Goal: Task Accomplishment & Management: Manage account settings

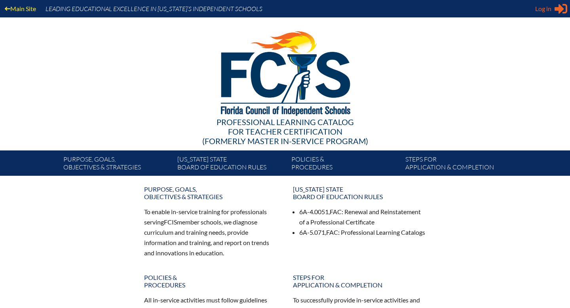
type input "[PERSON_NAME][EMAIL_ADDRESS][DOMAIN_NAME]"
click at [546, 9] on span "Log in" at bounding box center [543, 9] width 16 height 10
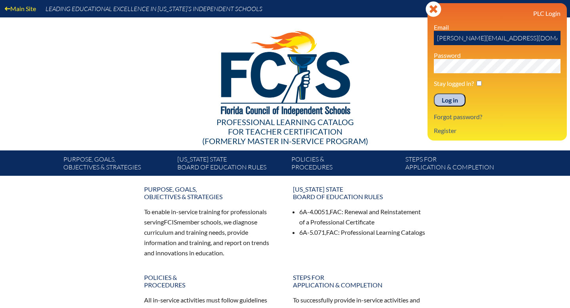
click at [457, 100] on input "Log in" at bounding box center [450, 99] width 32 height 13
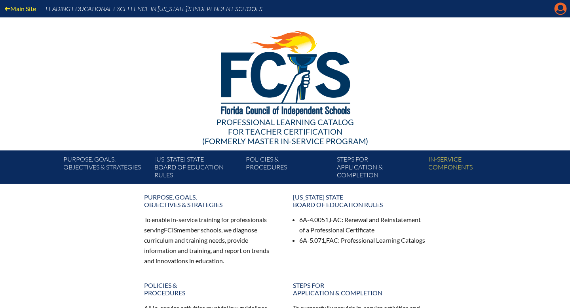
click at [561, 12] on icon "Manage account" at bounding box center [560, 8] width 13 height 13
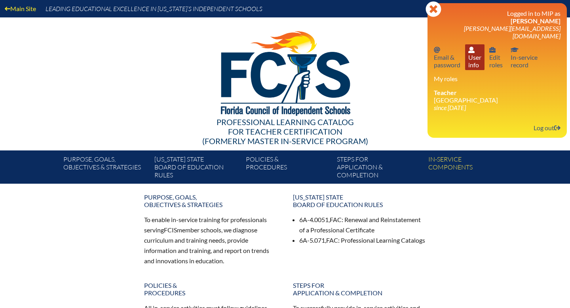
click at [476, 54] on link "User info User info" at bounding box center [474, 57] width 19 height 26
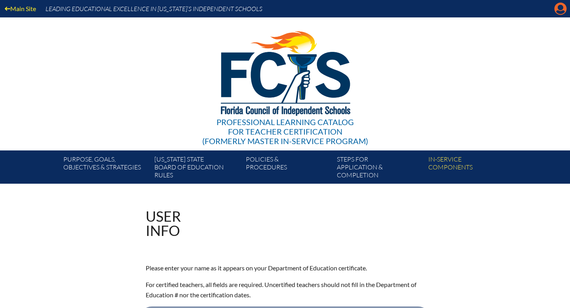
click at [562, 10] on icon at bounding box center [561, 9] width 12 height 12
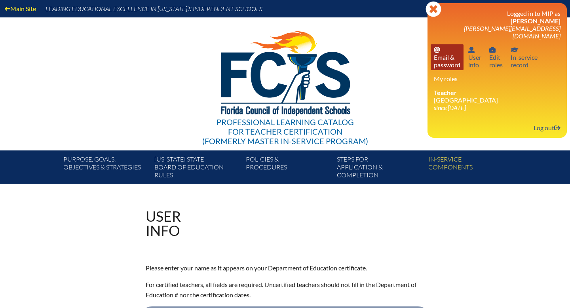
click at [444, 57] on link "Email password Email & password" at bounding box center [447, 57] width 33 height 26
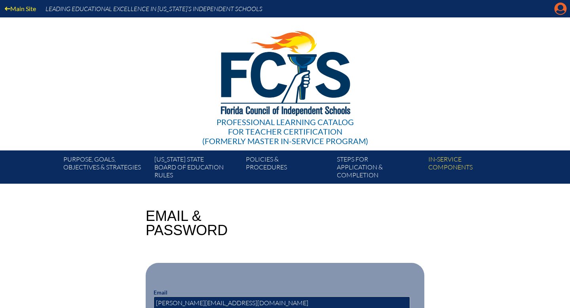
click at [561, 10] on icon at bounding box center [561, 9] width 12 height 12
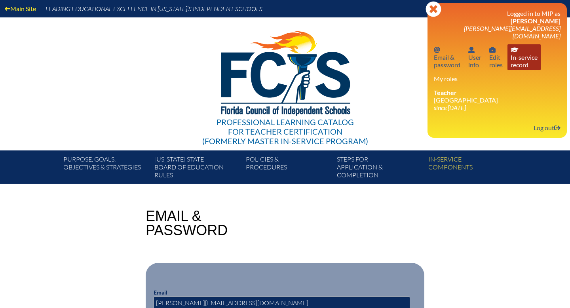
click at [528, 59] on link "In-service record In-service record" at bounding box center [524, 57] width 33 height 26
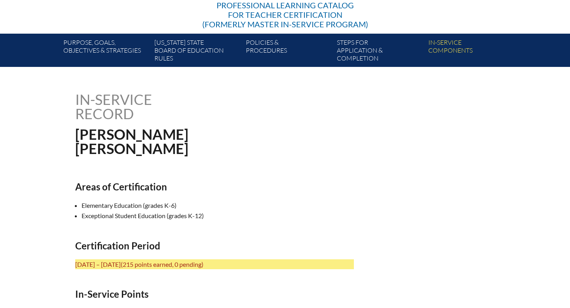
scroll to position [118, 0]
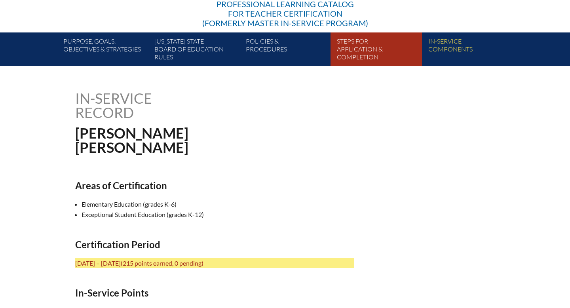
click at [371, 44] on link "Steps for application & completion" at bounding box center [379, 51] width 91 height 30
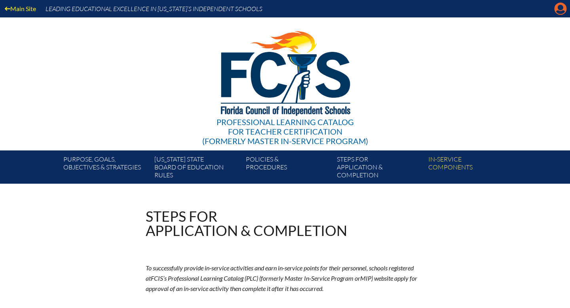
click at [561, 4] on icon at bounding box center [561, 9] width 12 height 12
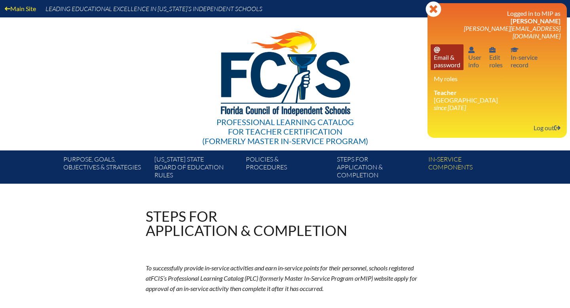
click at [452, 48] on link "Email password Email & password" at bounding box center [447, 57] width 33 height 26
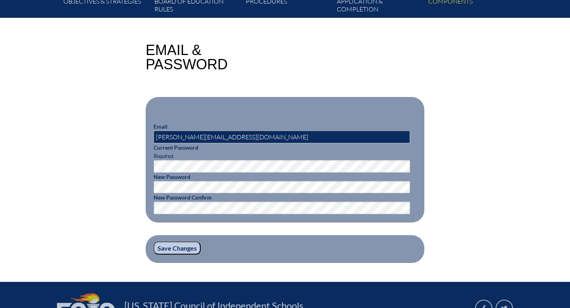
scroll to position [175, 0]
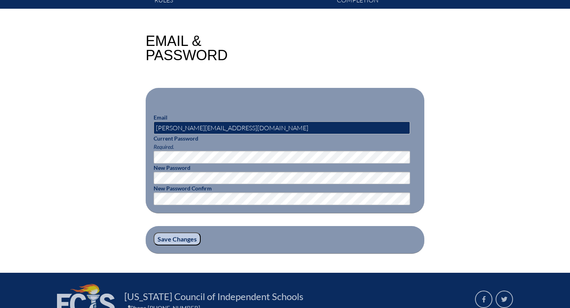
click at [173, 236] on input "Save Changes" at bounding box center [177, 238] width 47 height 13
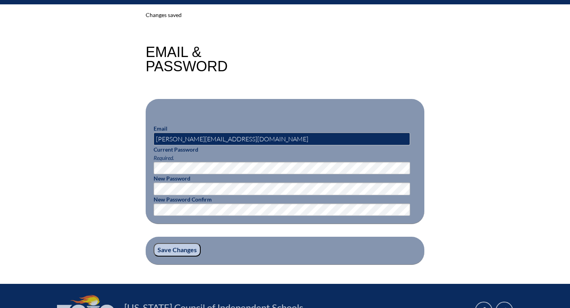
scroll to position [190, 0]
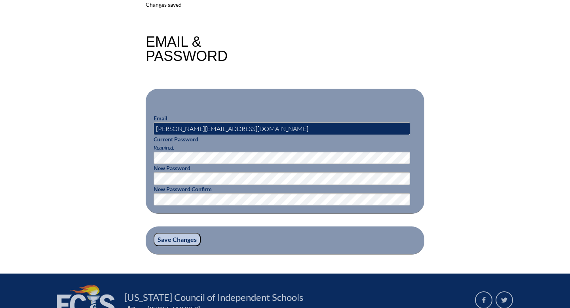
click at [174, 240] on input "Save Changes" at bounding box center [177, 239] width 47 height 13
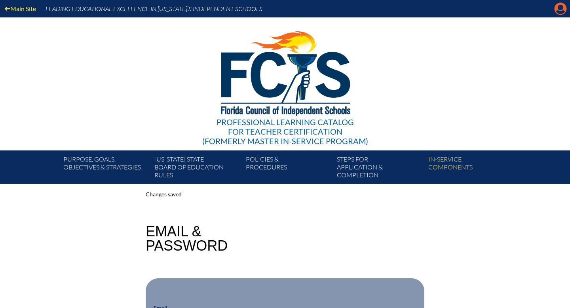
click at [564, 6] on icon at bounding box center [561, 9] width 12 height 12
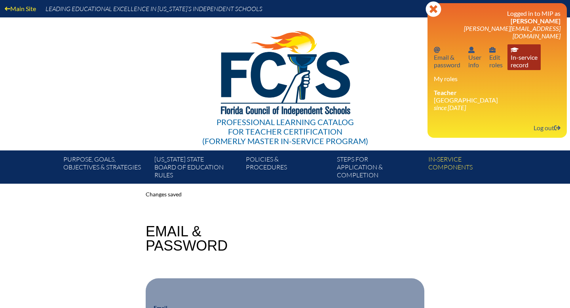
click at [520, 58] on link "In-service record In-service record" at bounding box center [524, 57] width 33 height 26
